Goal: Information Seeking & Learning: Learn about a topic

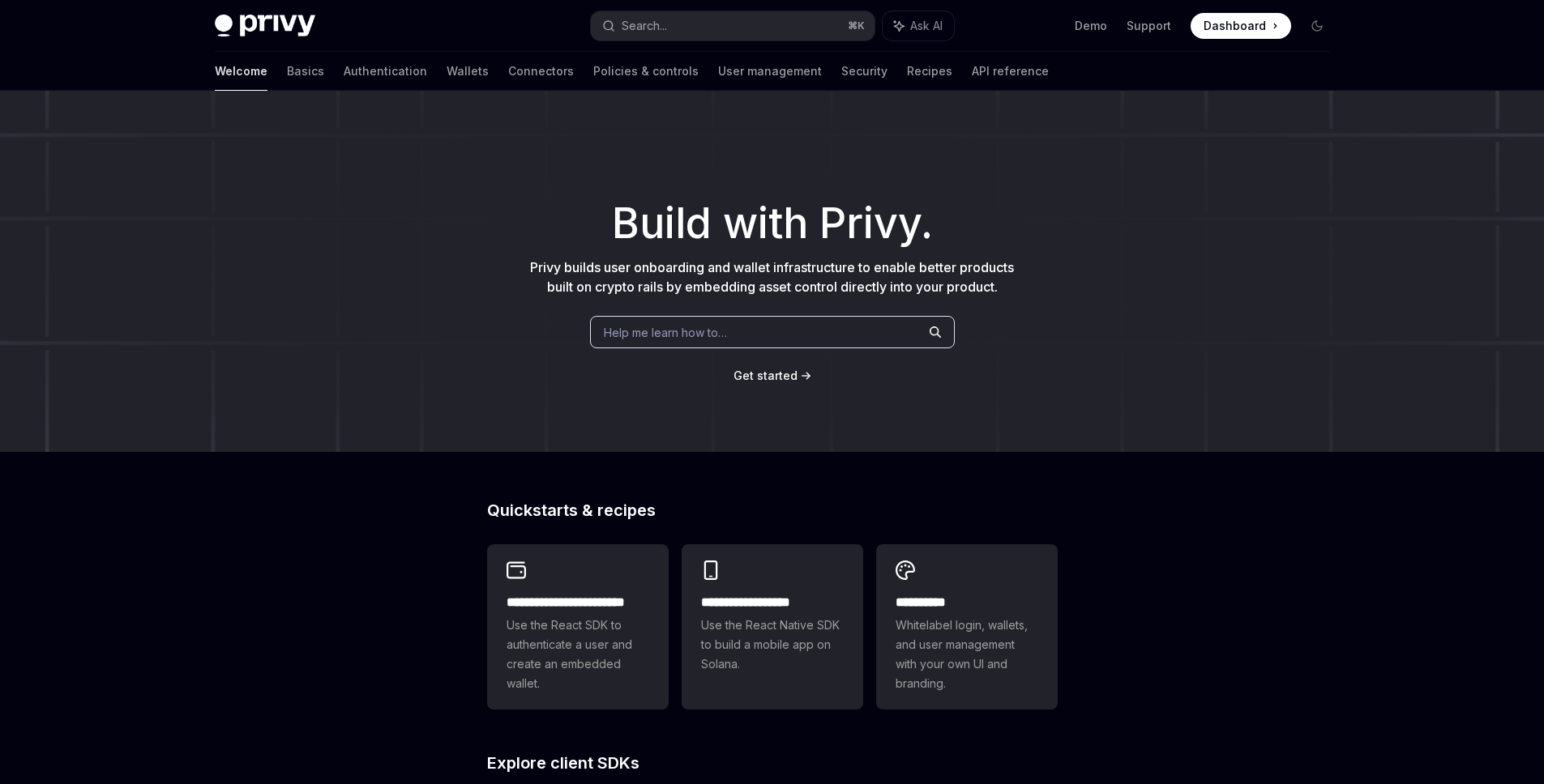
click at [753, 334] on div "Help me learn how to…" at bounding box center [772, 332] width 365 height 32
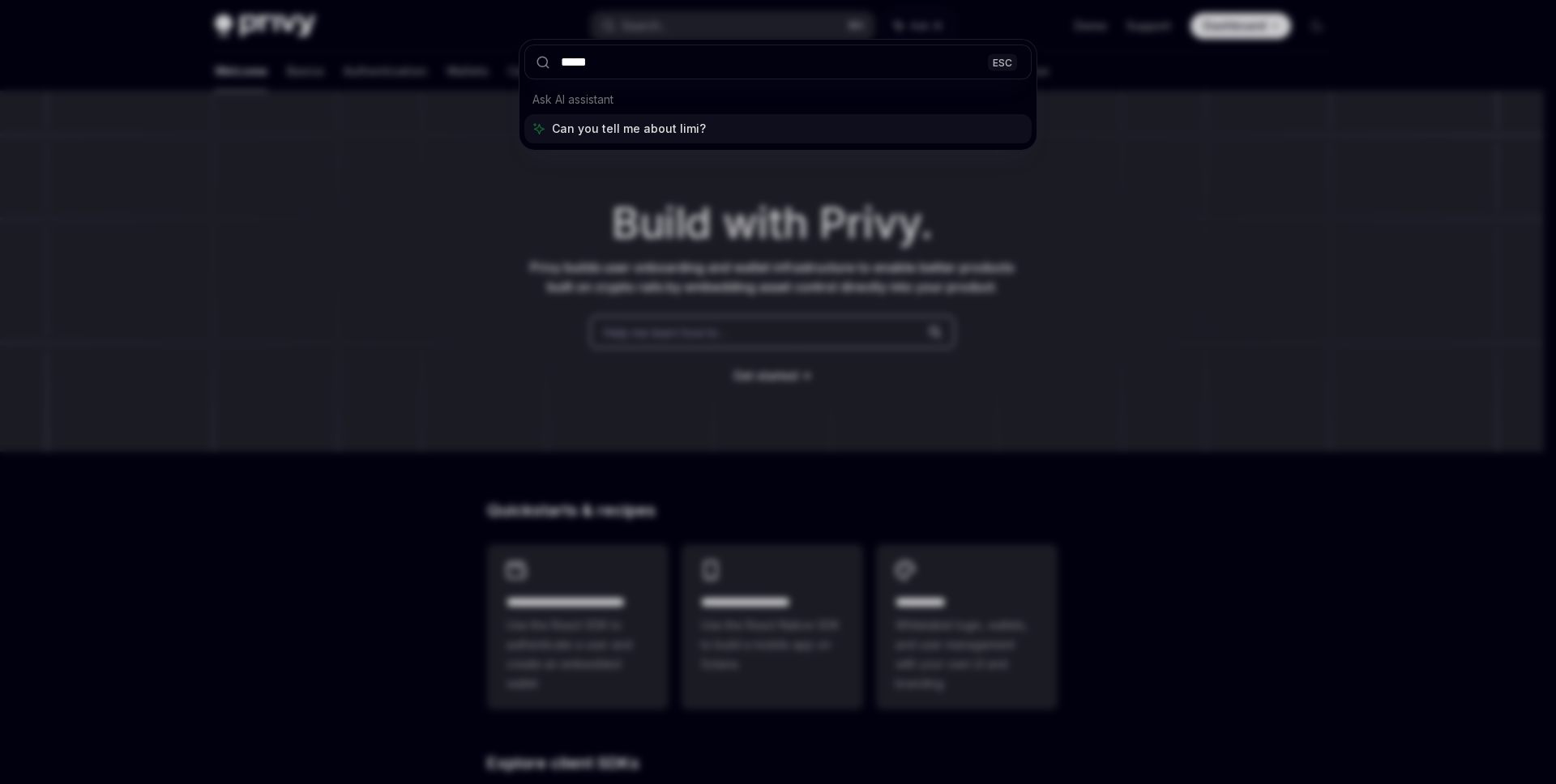
type input "******"
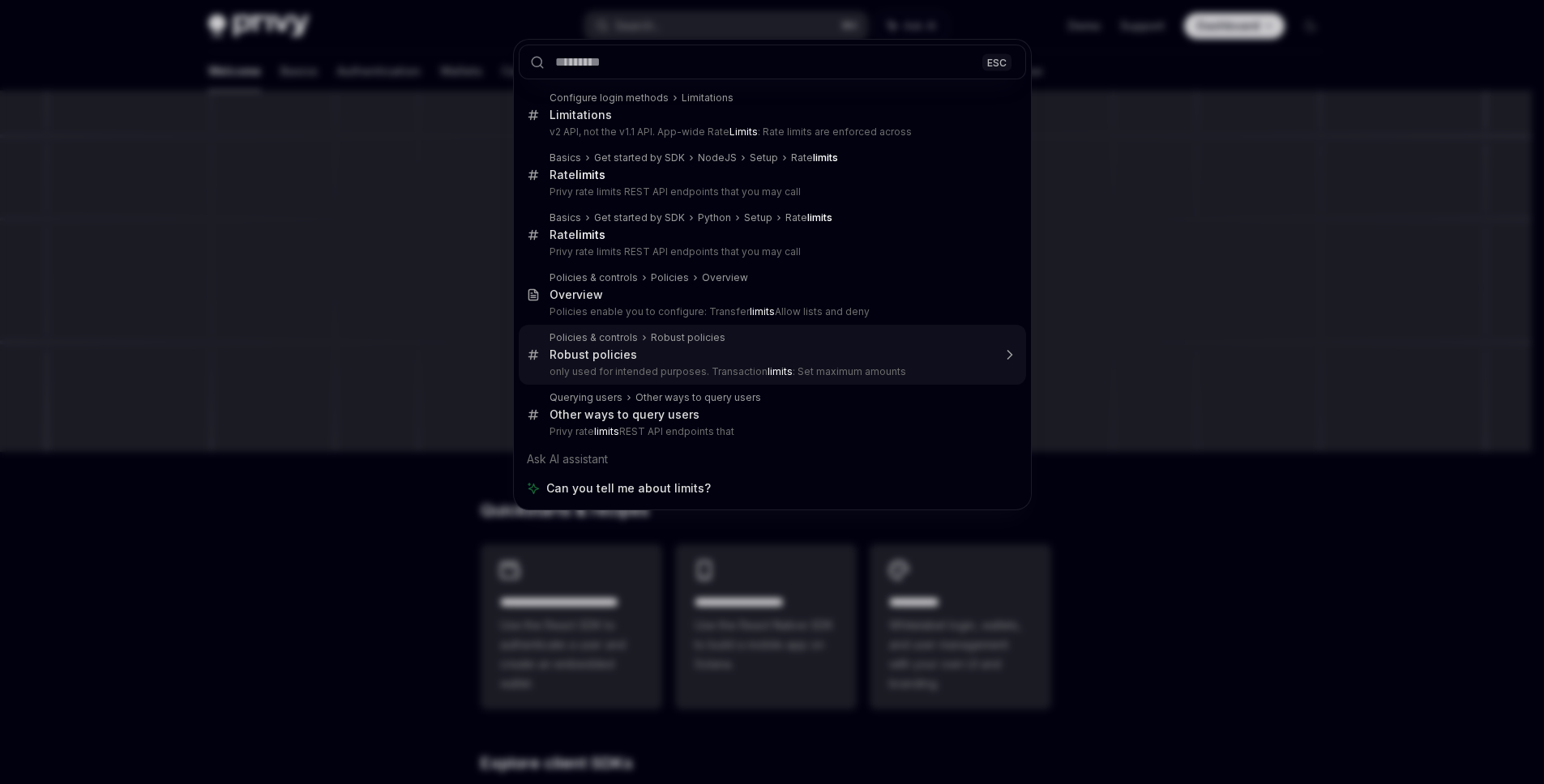
type textarea "*"
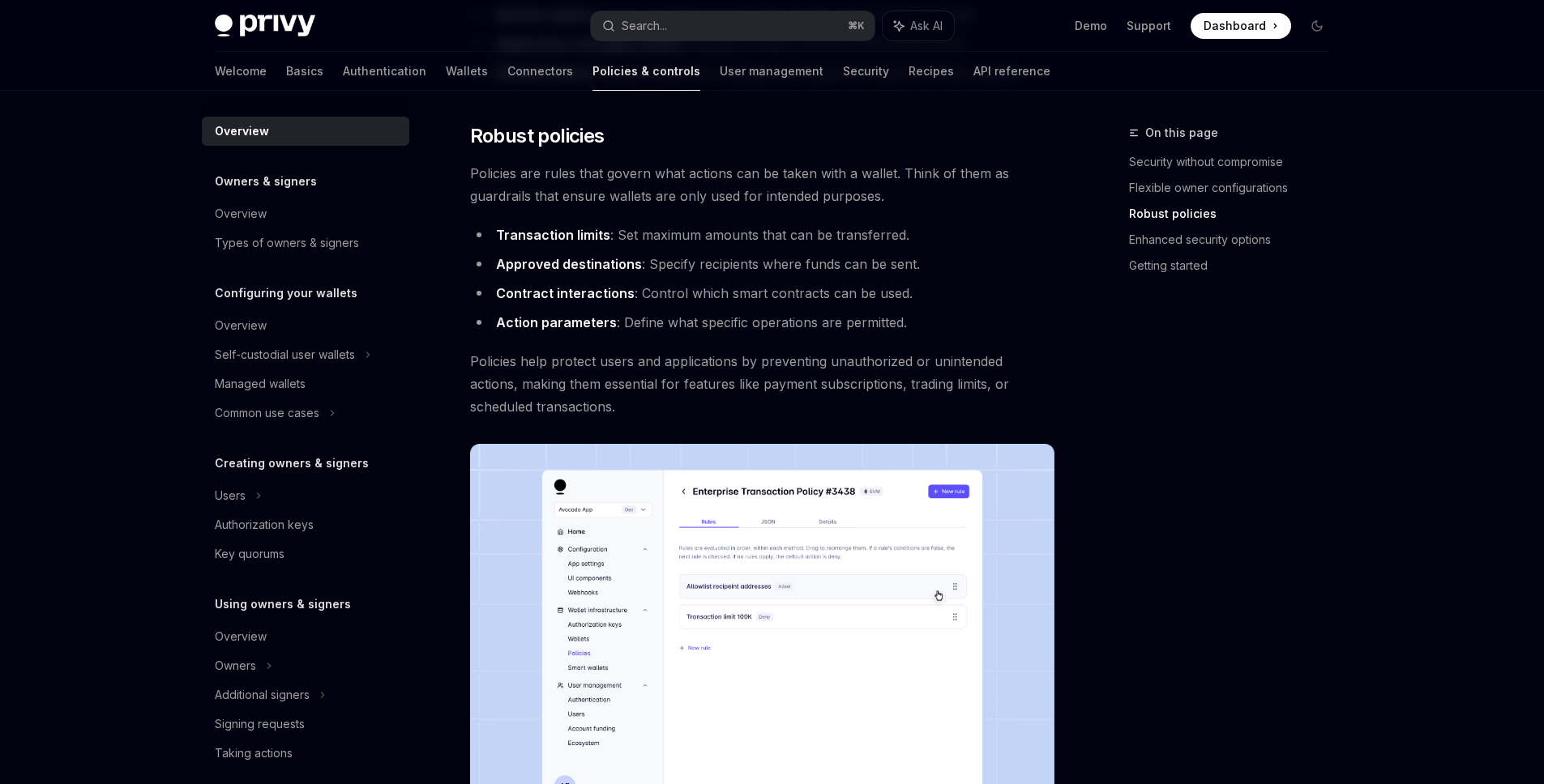
click at [567, 239] on strong "Transaction limits" at bounding box center [553, 235] width 114 height 17
click at [693, 22] on button "Search... ⌘ K" at bounding box center [733, 26] width 284 height 29
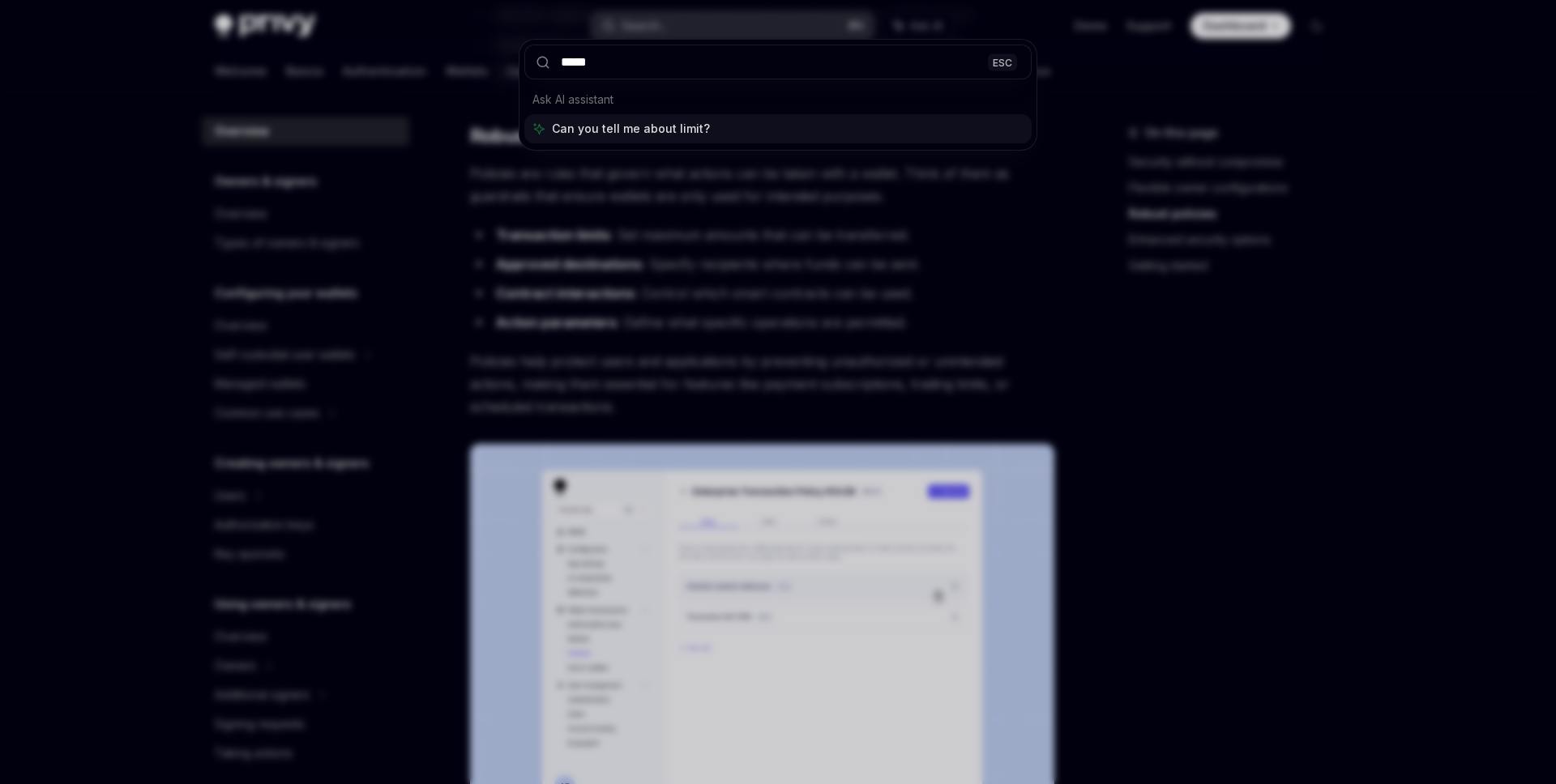
type input "******"
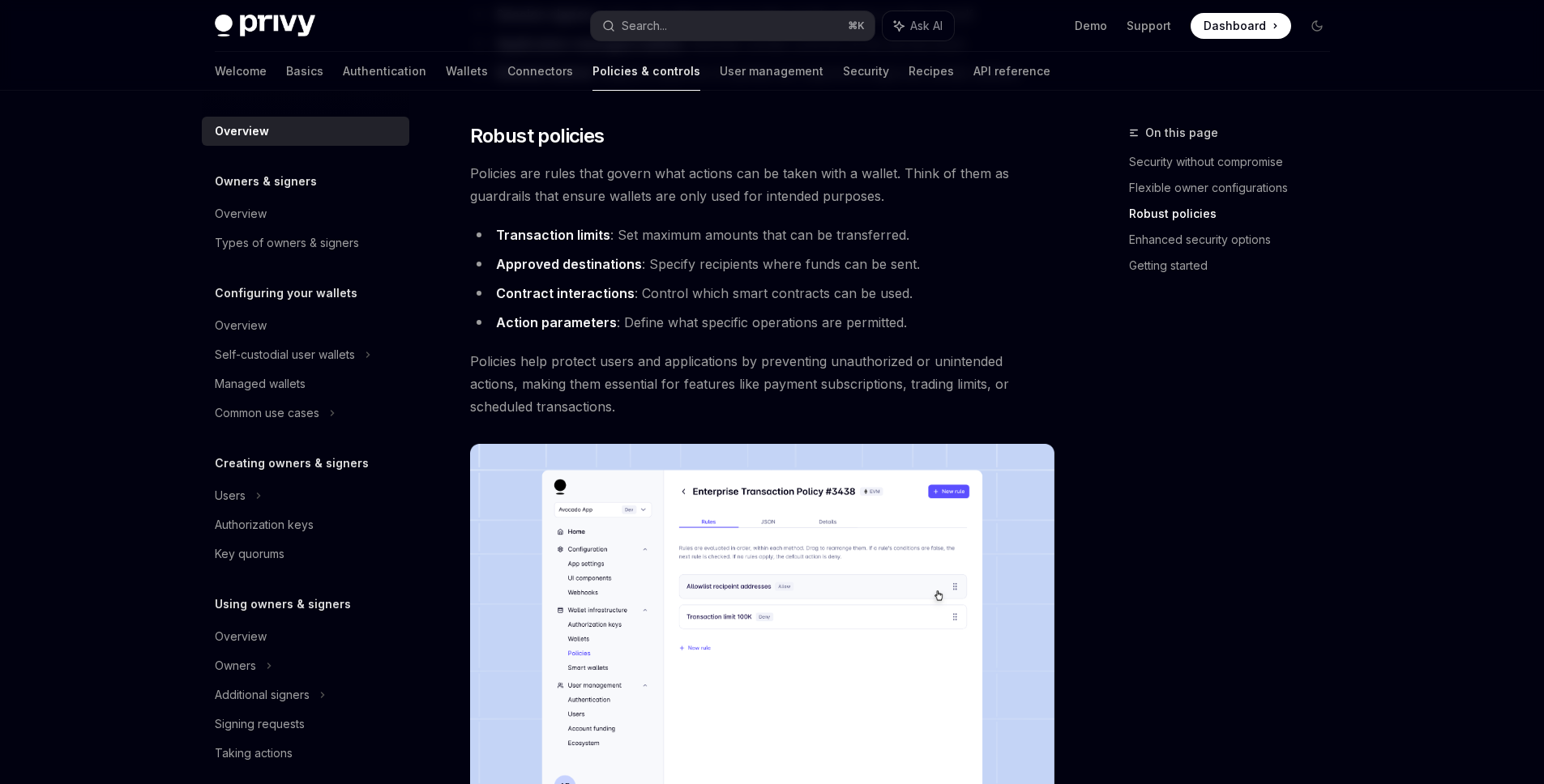
scroll to position [310, 0]
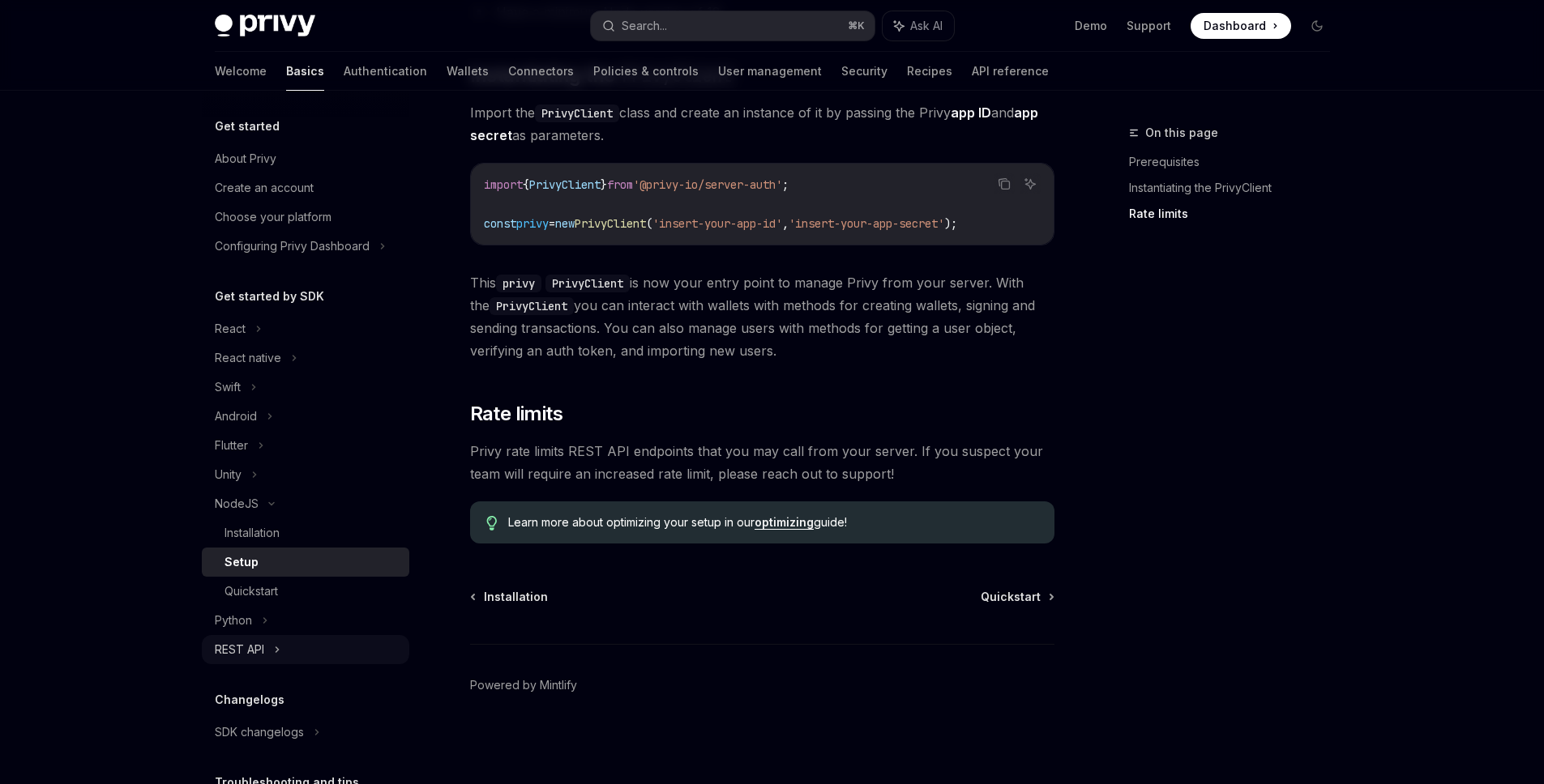
click at [218, 656] on div "REST API" at bounding box center [240, 649] width 50 height 19
type textarea "*"
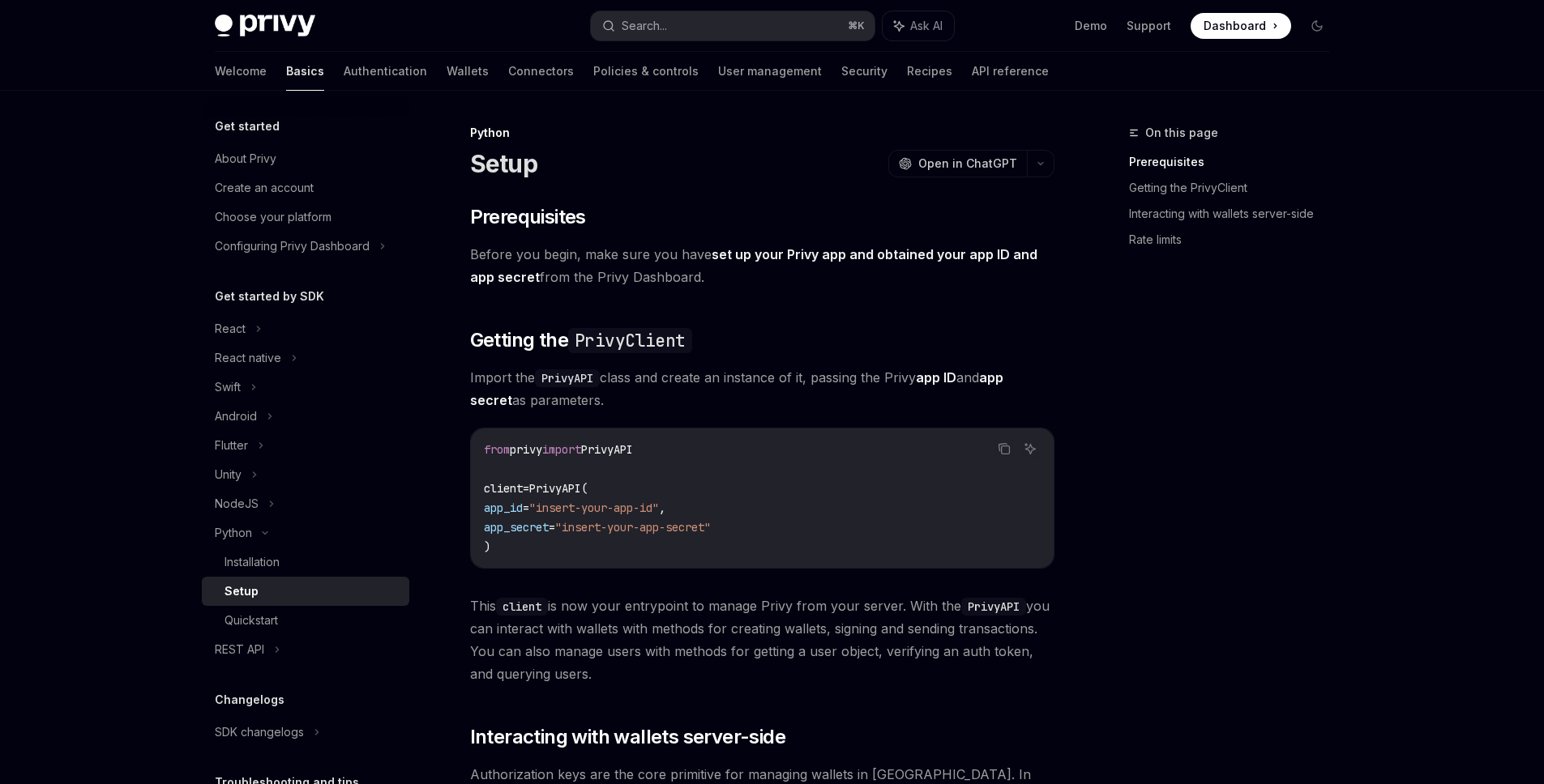
click at [913, 295] on div "​ Prerequisites Before you begin, make sure you have set up your Privy app and …" at bounding box center [762, 708] width 584 height 1008
click at [1170, 228] on link "Rate limits" at bounding box center [1236, 240] width 214 height 26
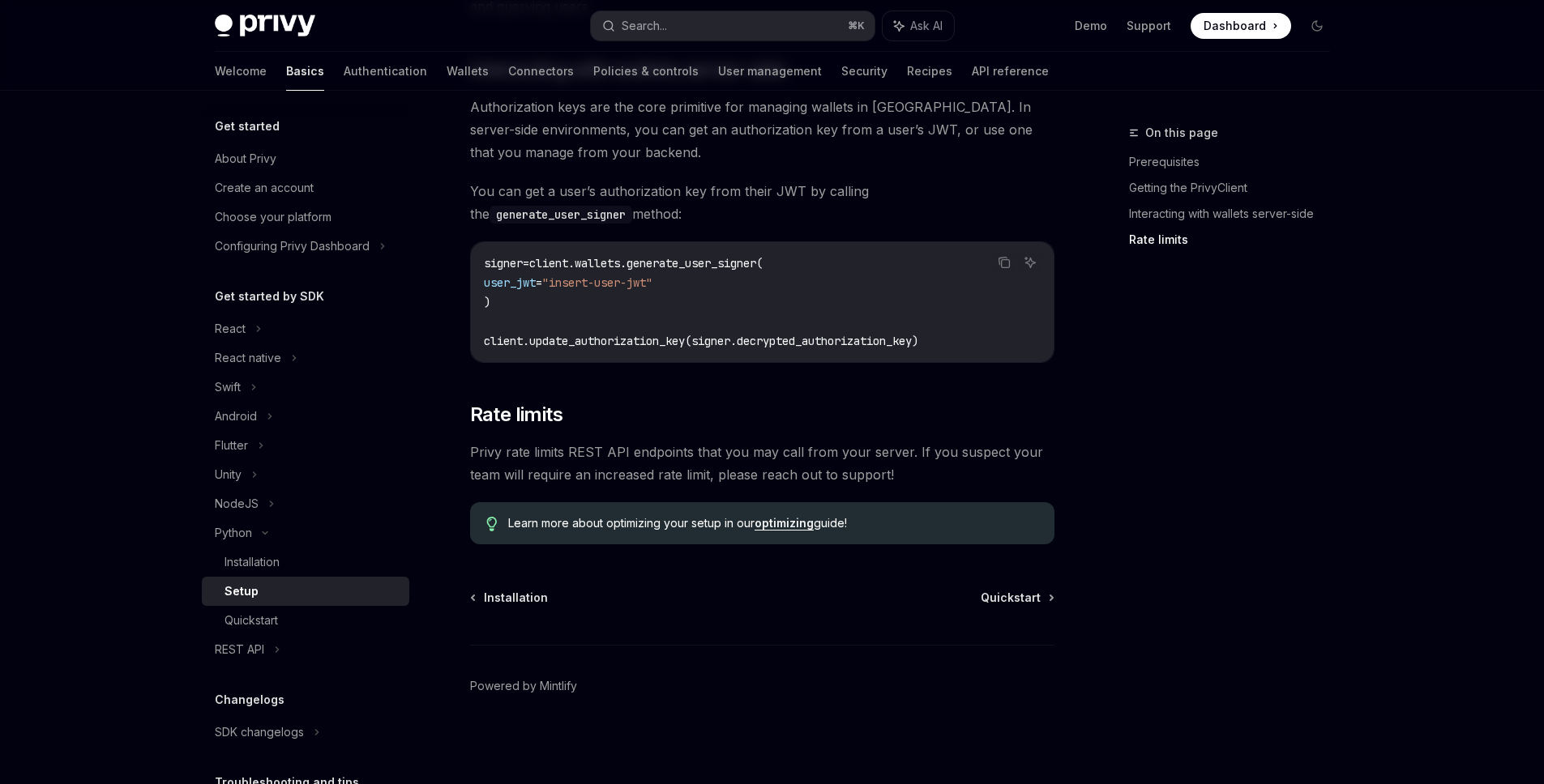
scroll to position [668, 0]
click at [709, 446] on span "Privy rate limits REST API endpoints that you may call from your server. If you…" at bounding box center [762, 462] width 584 height 45
click at [866, 477] on span "Privy rate limits REST API endpoints that you may call from your server. If you…" at bounding box center [762, 462] width 584 height 45
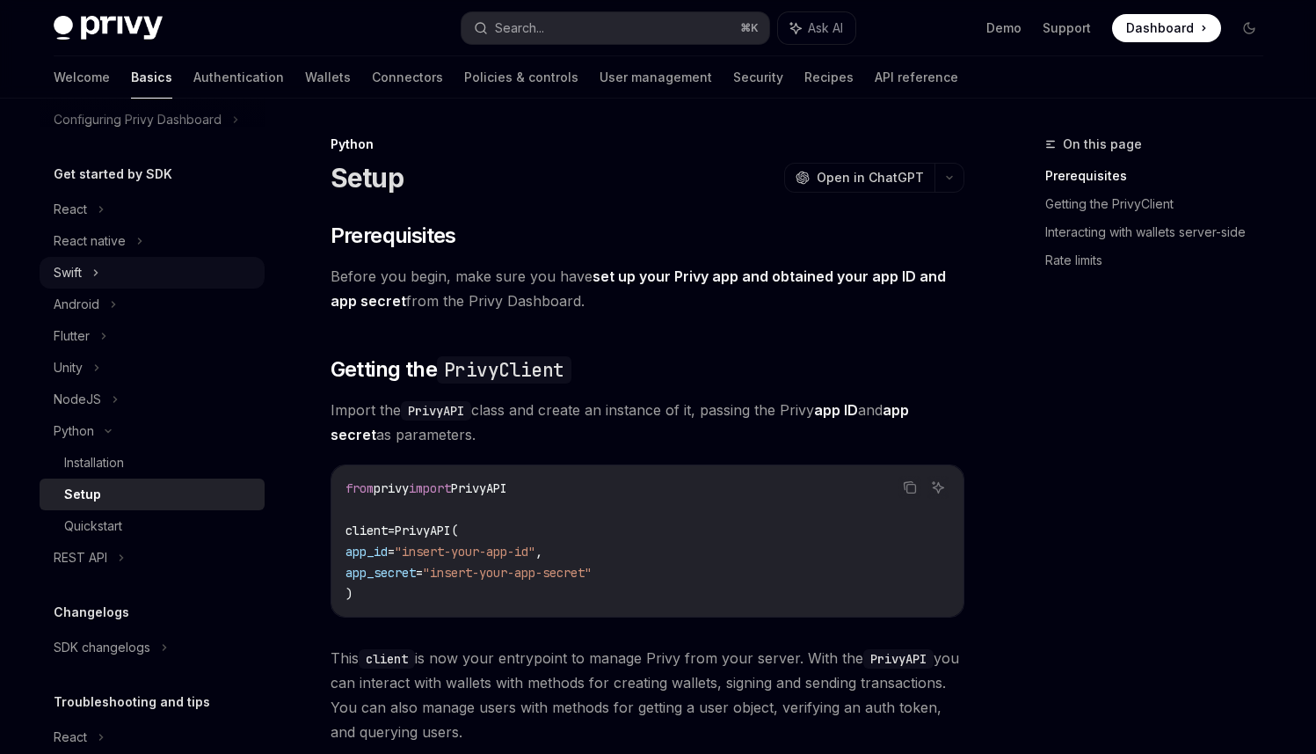
scroll to position [0, 0]
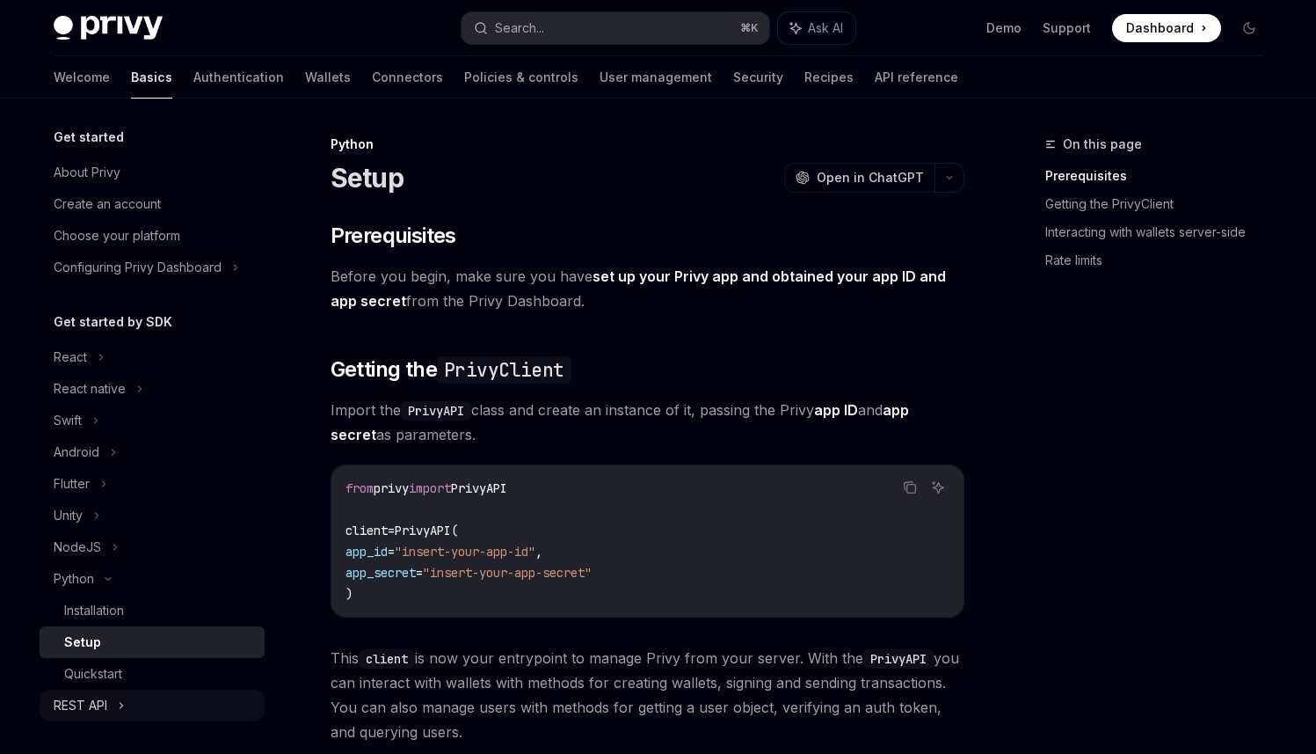
click at [64, 704] on div "REST API" at bounding box center [81, 705] width 54 height 21
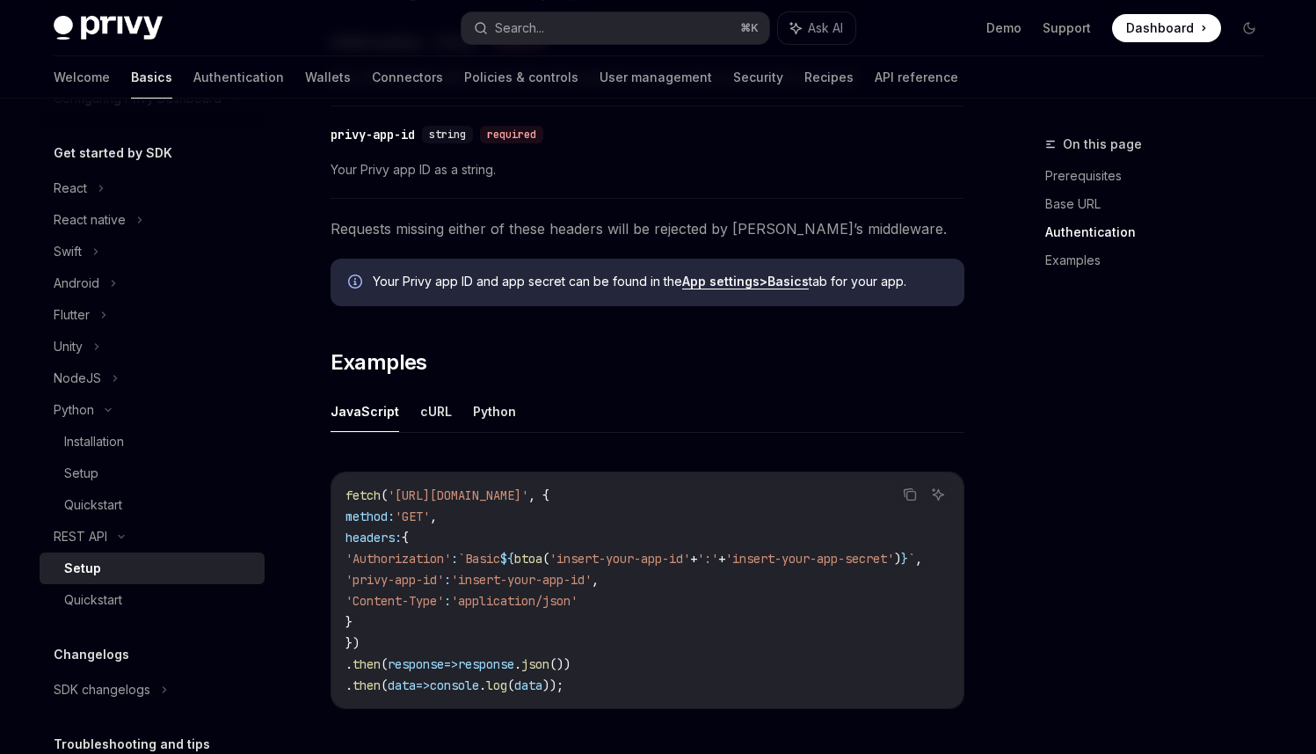
scroll to position [642, 0]
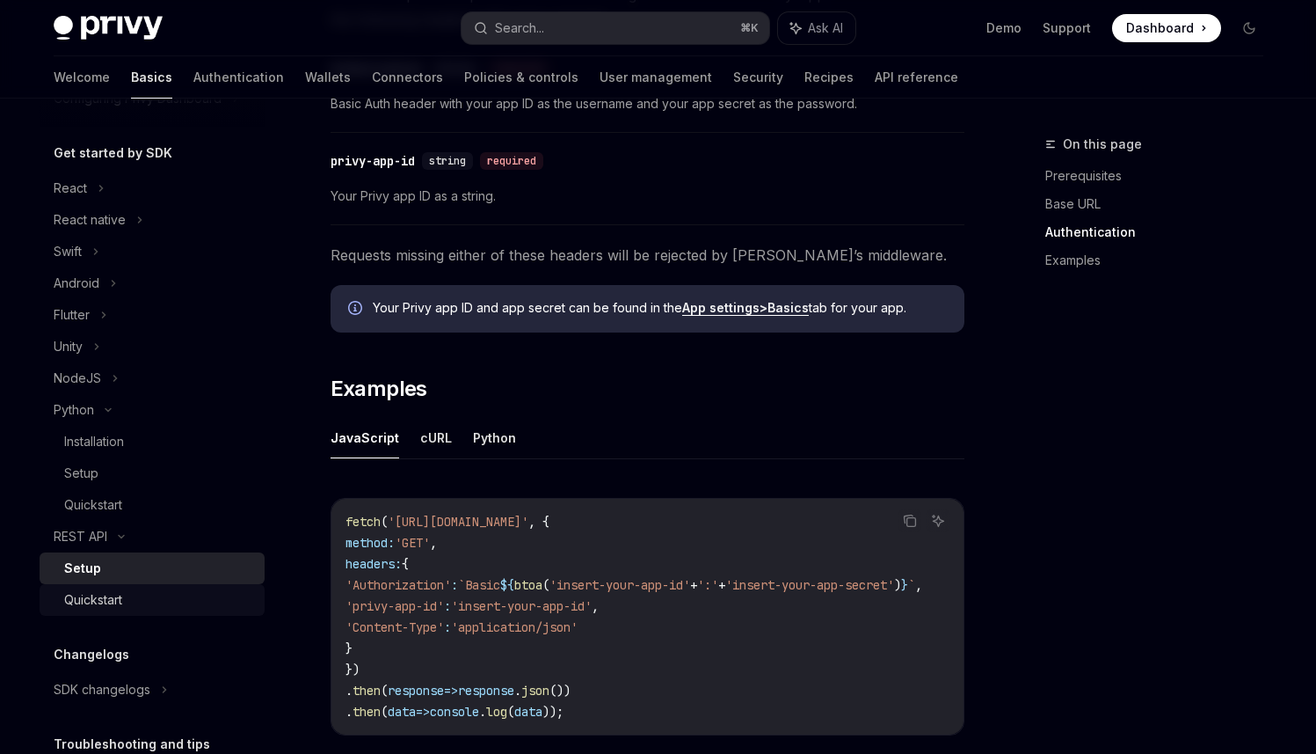
click at [91, 610] on link "Quickstart" at bounding box center [152, 600] width 225 height 32
type textarea "*"
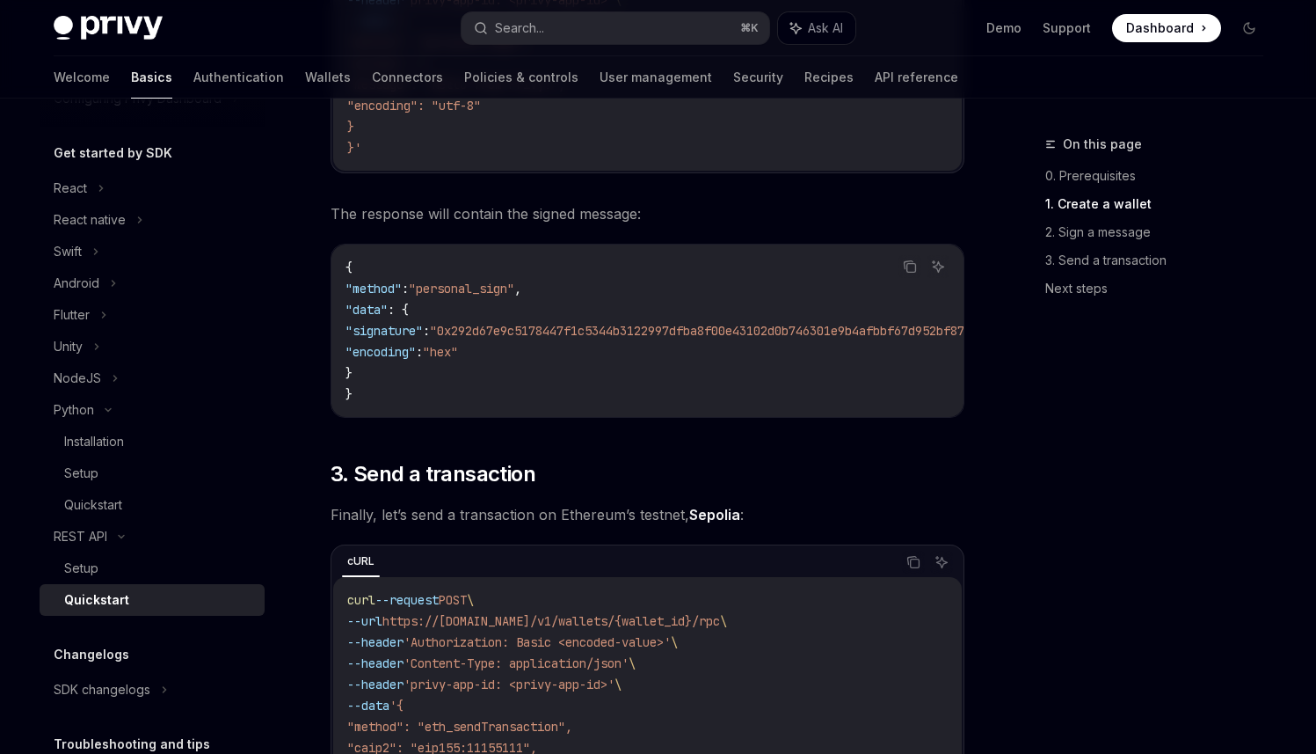
scroll to position [2349, 0]
